Goal: Task Accomplishment & Management: Manage account settings

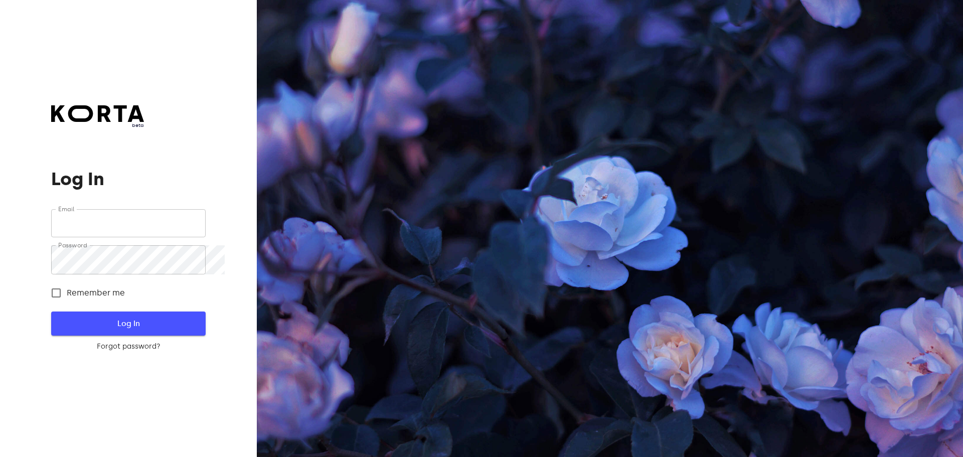
type input "sales@citywaxvilnius.lt"
click at [171, 326] on span "Log In" at bounding box center [128, 323] width 122 height 13
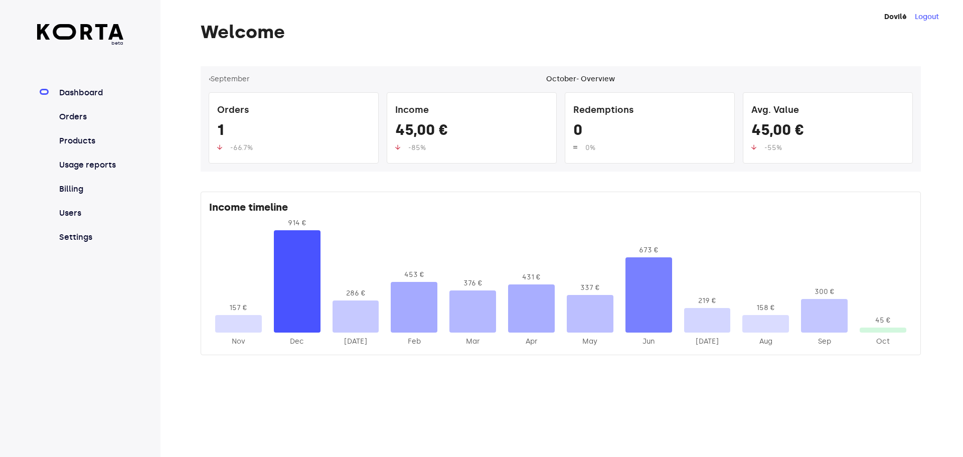
drag, startPoint x: 97, startPoint y: 113, endPoint x: 90, endPoint y: 136, distance: 23.8
click at [97, 115] on nav "Dashboard Orders Products Usage reports Billing Users Settings" at bounding box center [80, 165] width 87 height 157
click at [91, 137] on nav "Dashboard Orders Products Usage reports Billing Users Settings" at bounding box center [80, 165] width 87 height 157
click at [111, 123] on link "Orders" at bounding box center [90, 117] width 67 height 12
